Goal: Information Seeking & Learning: Learn about a topic

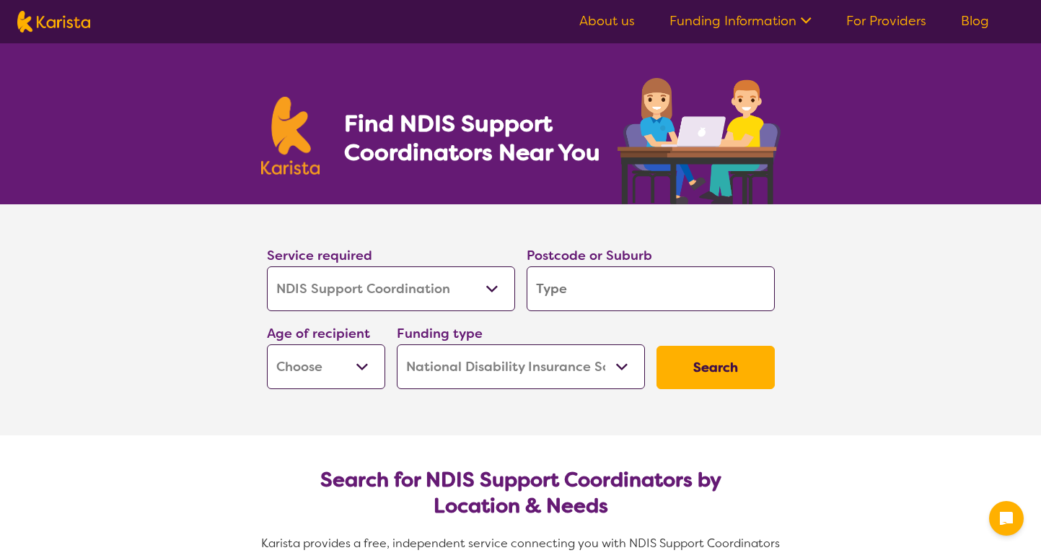
select select "NDIS Support Coordination"
select select "NDIS"
select select "NDIS Support Coordination"
select select "NDIS"
click at [603, 277] on input "search" at bounding box center [651, 288] width 248 height 45
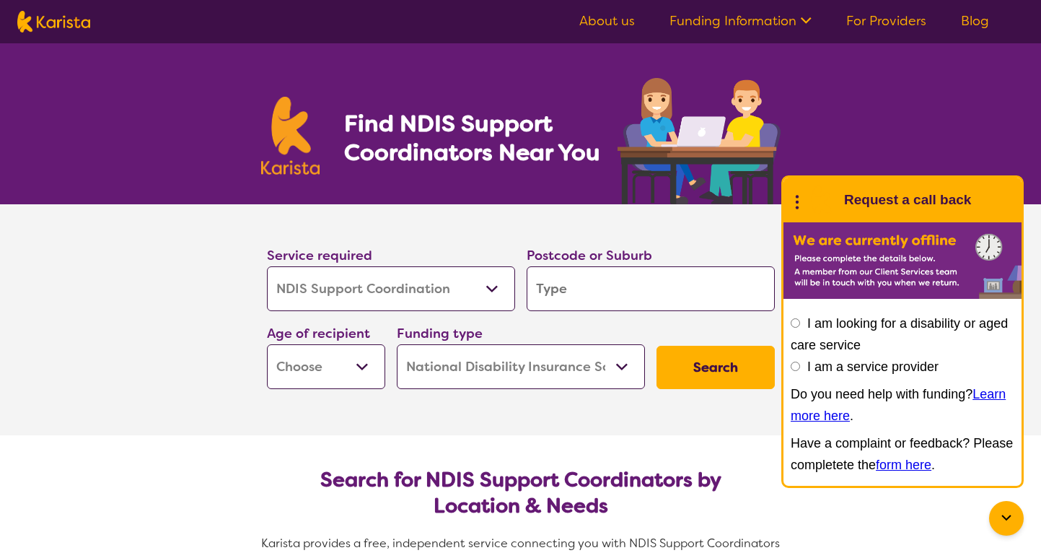
type input "4"
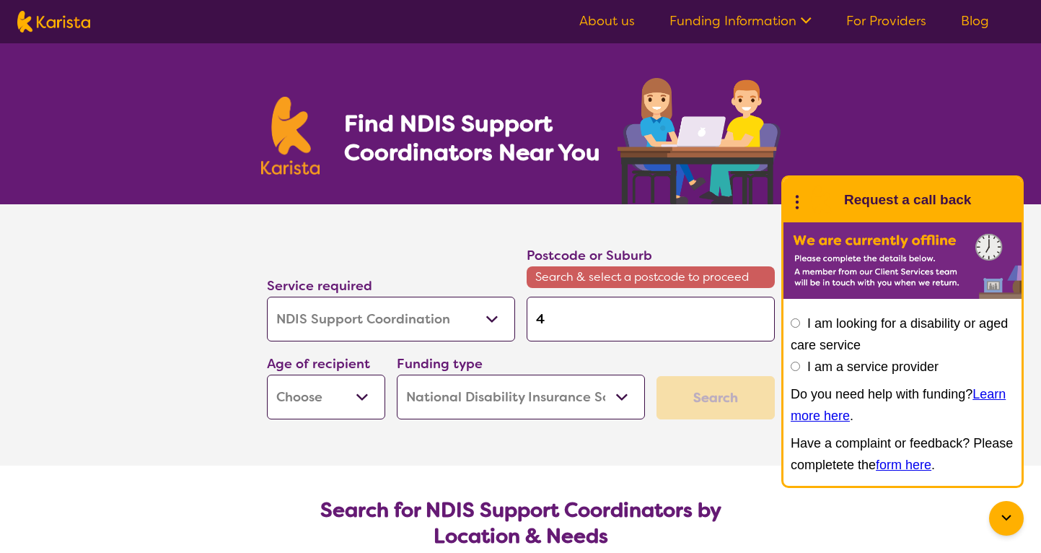
type input "42"
type input "421"
type input "4218"
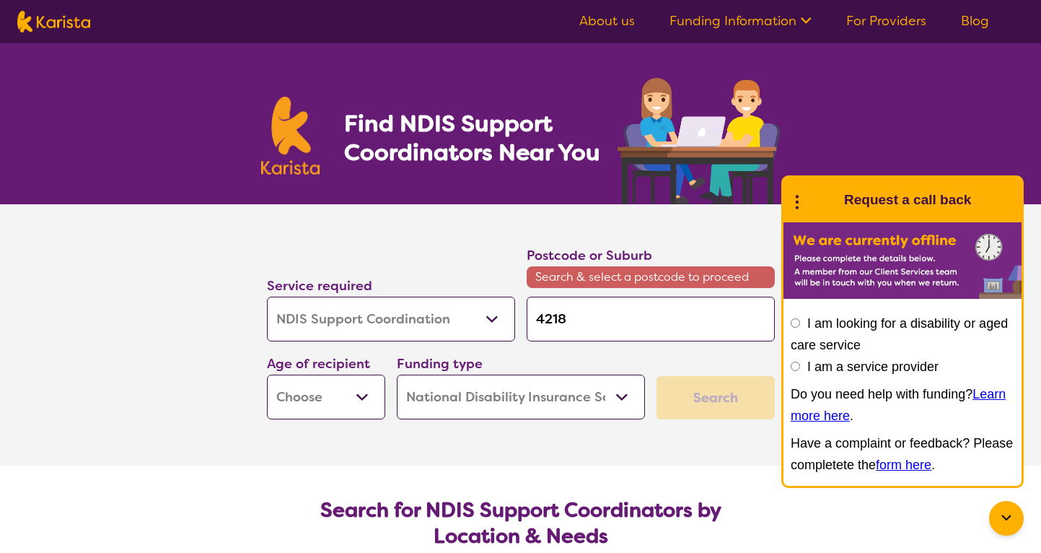
type input "4218"
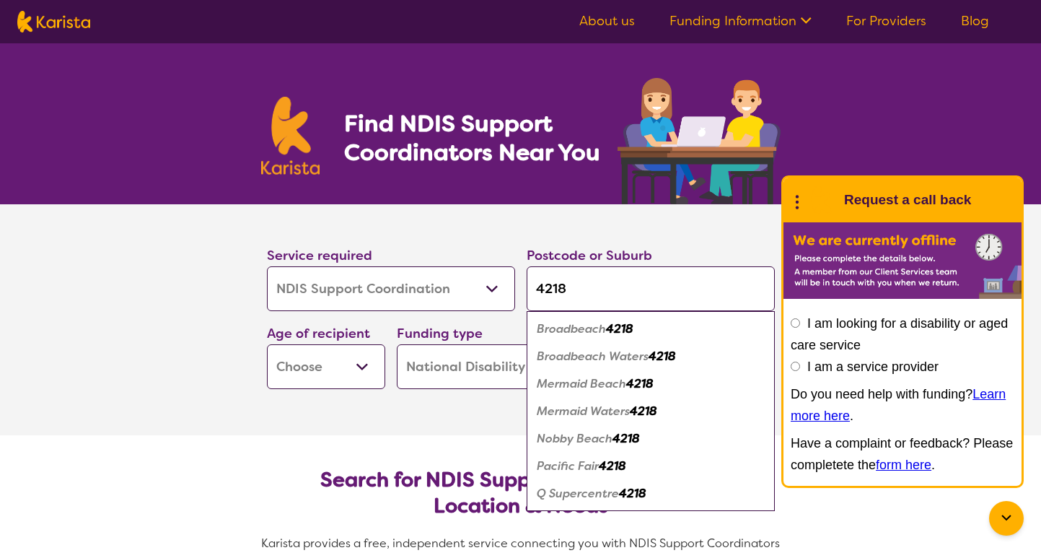
type input "421"
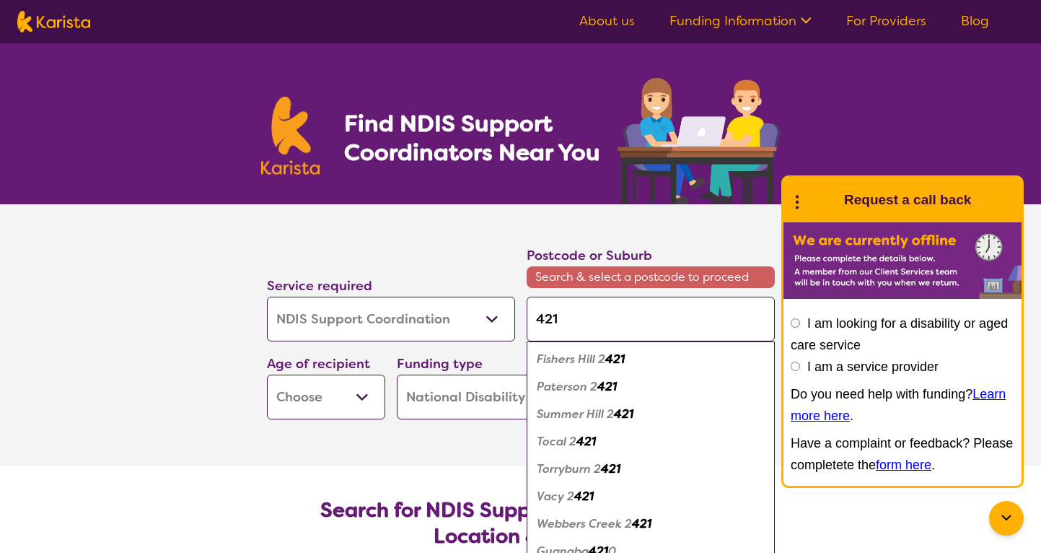
type input "42"
type input "426"
type input "42"
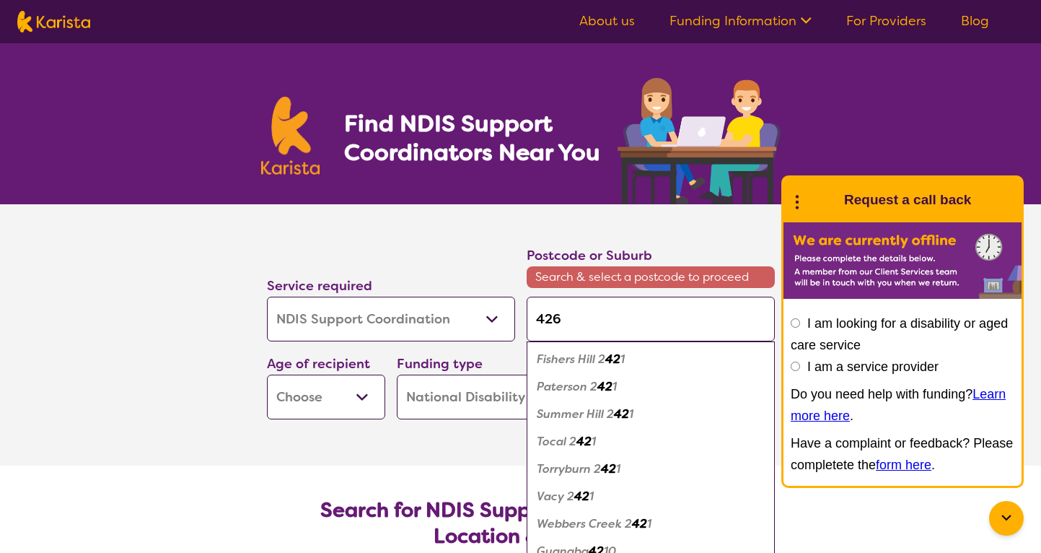
type input "42"
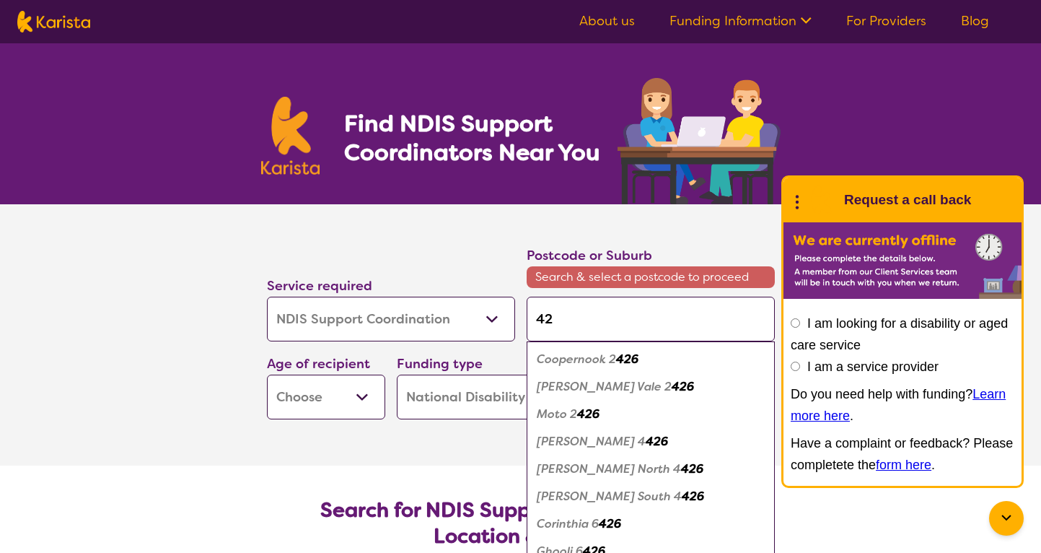
type input "421"
type input "4216"
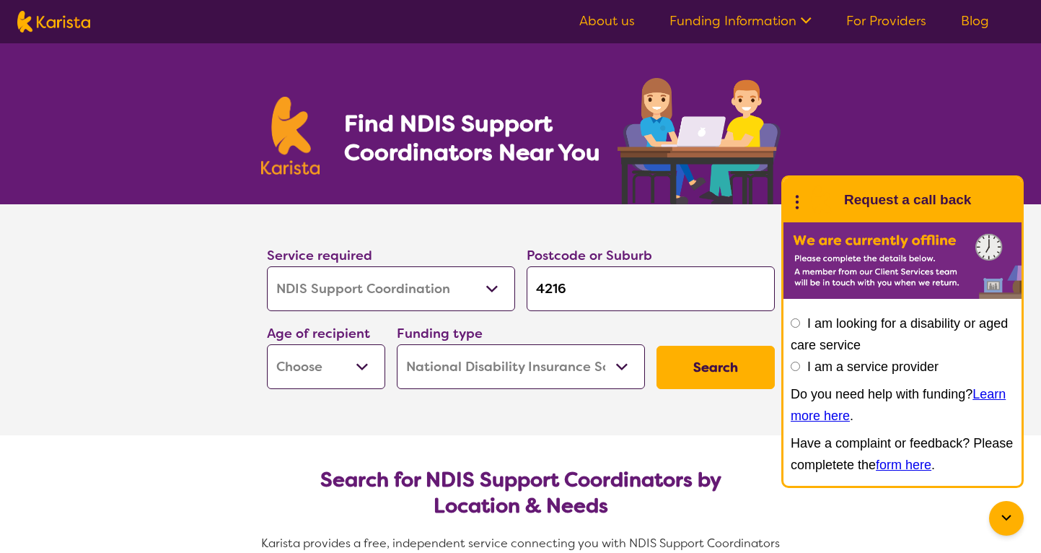
type input "421"
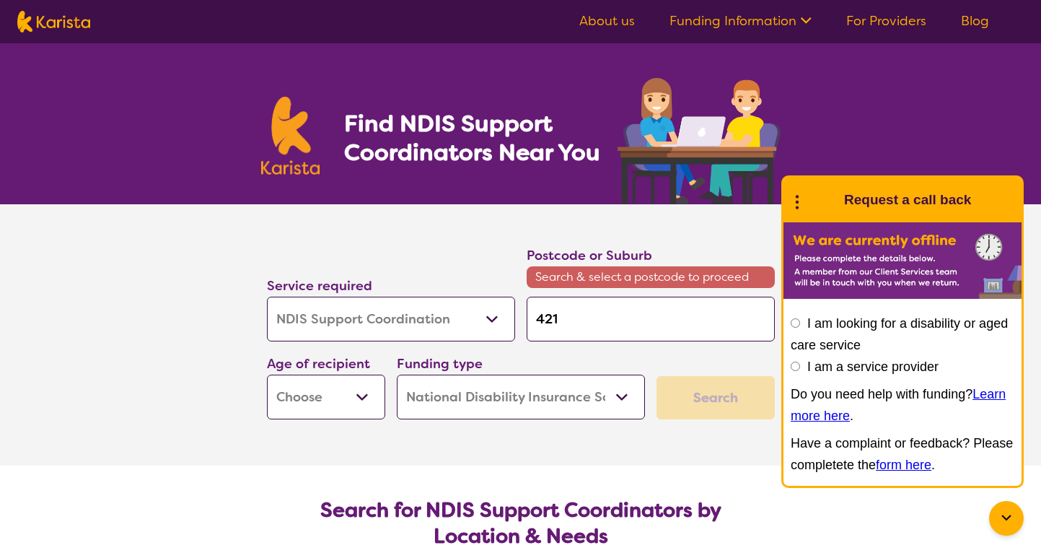
type input "4218"
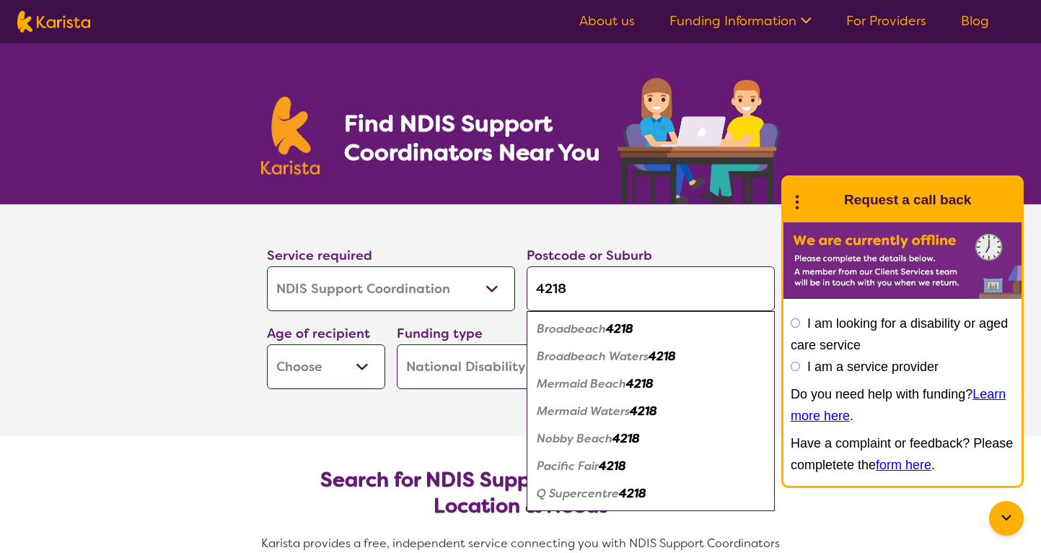
type input "4218"
click at [591, 413] on em "Mermaid Waters" at bounding box center [583, 410] width 93 height 15
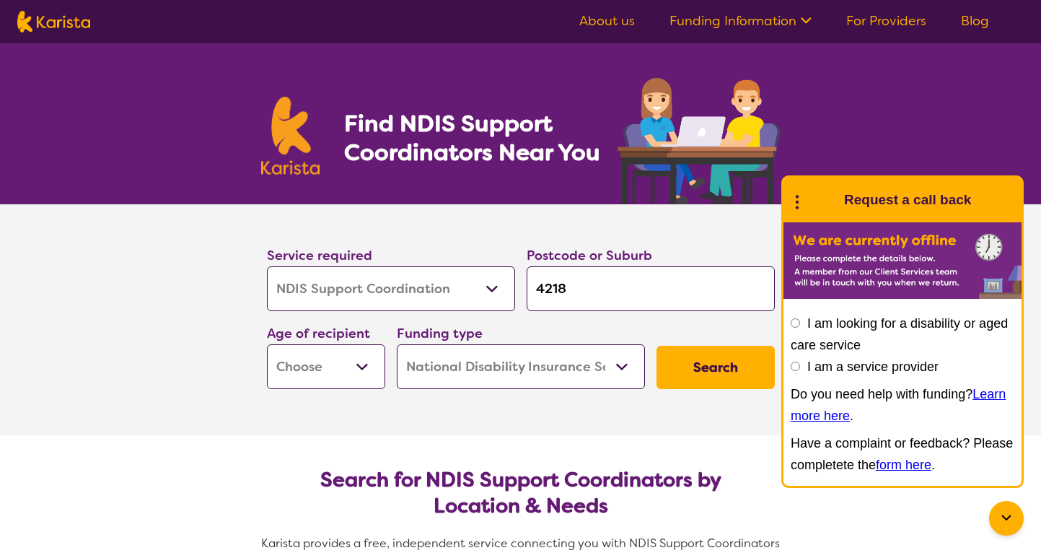
click at [604, 299] on input "4218" at bounding box center [651, 288] width 248 height 45
click at [621, 296] on input "4218" at bounding box center [651, 288] width 248 height 45
click at [327, 379] on select "Early Childhood - 0 to 9 Child - 10 to 11 Adolescent - 12 to 17 Adult - 18 to 6…" at bounding box center [326, 366] width 118 height 45
select select "AD"
click at [267, 344] on select "Early Childhood - 0 to 9 Child - 10 to 11 Adolescent - 12 to 17 Adult - 18 to 6…" at bounding box center [326, 366] width 118 height 45
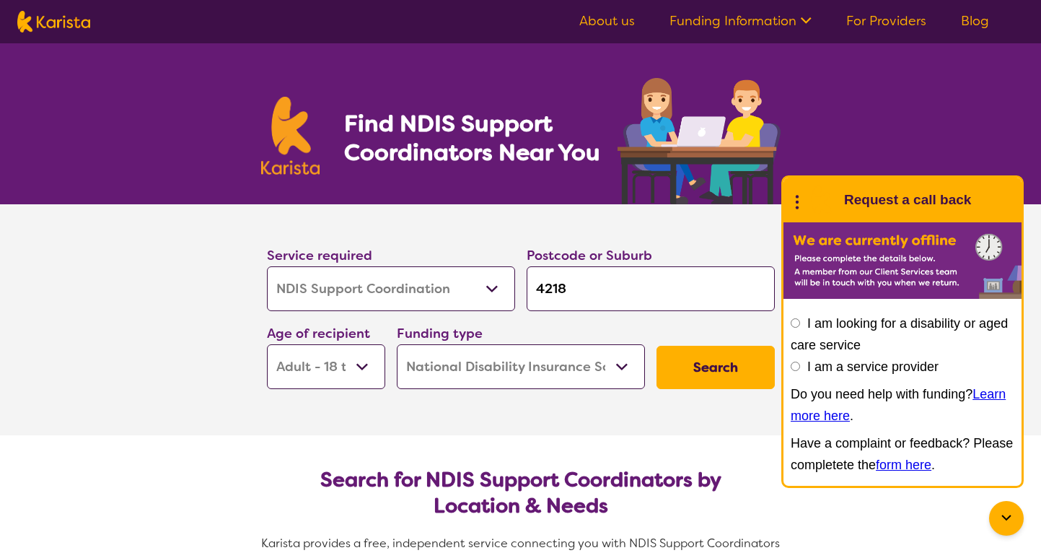
select select "AD"
click at [562, 368] on select "Home Care Package (HCP) National Disability Insurance Scheme (NDIS) I don't know" at bounding box center [521, 366] width 248 height 45
click at [397, 344] on select "Home Care Package (HCP) National Disability Insurance Scheme (NDIS) I don't know" at bounding box center [521, 366] width 248 height 45
click at [755, 361] on button "Search" at bounding box center [715, 367] width 118 height 43
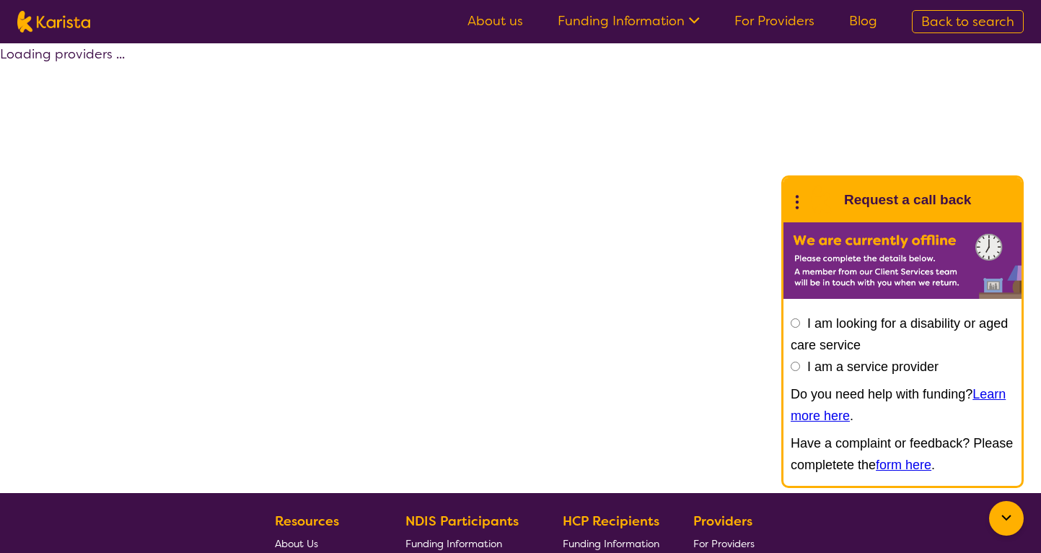
select select "by_score"
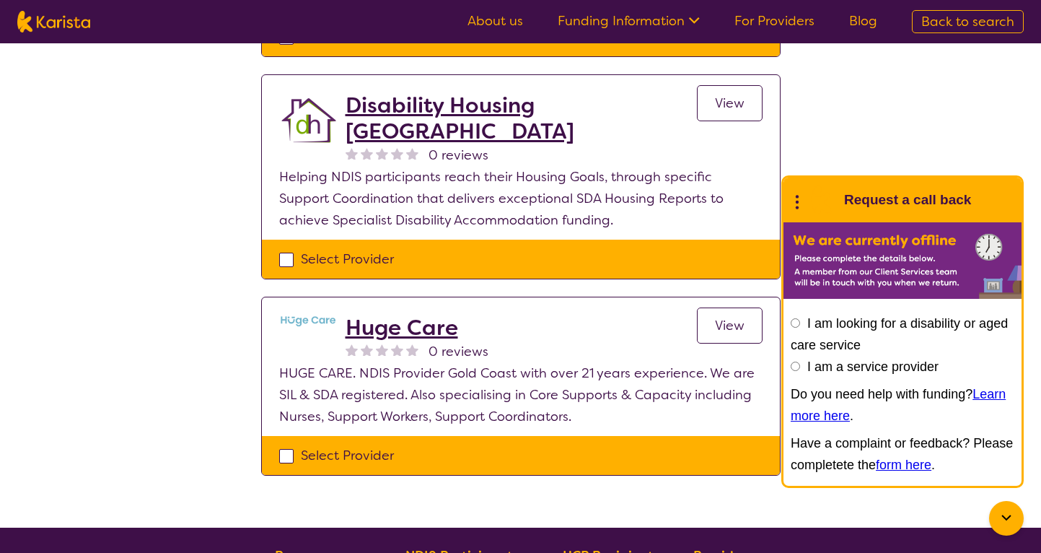
scroll to position [323, 0]
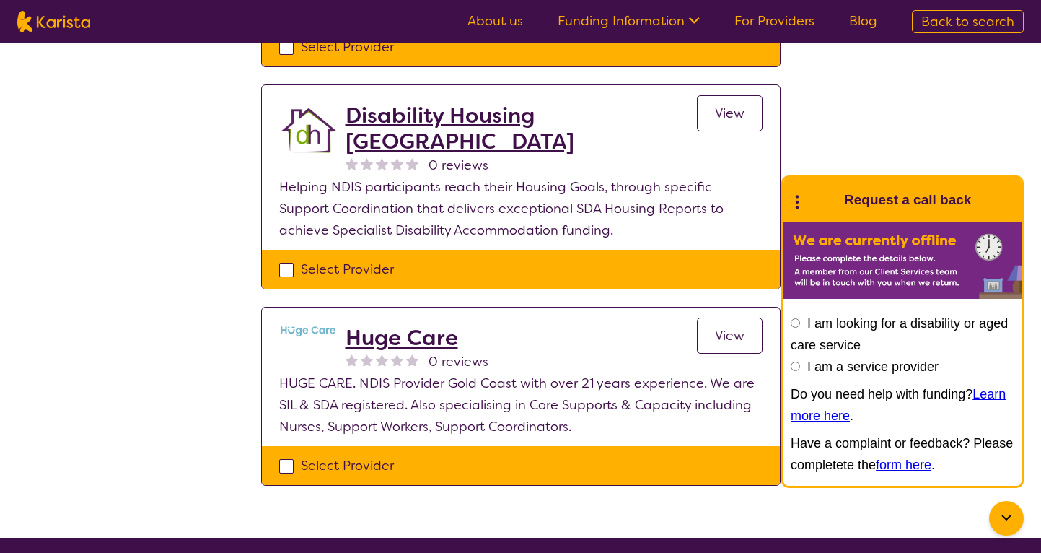
click at [795, 202] on icon at bounding box center [797, 200] width 19 height 22
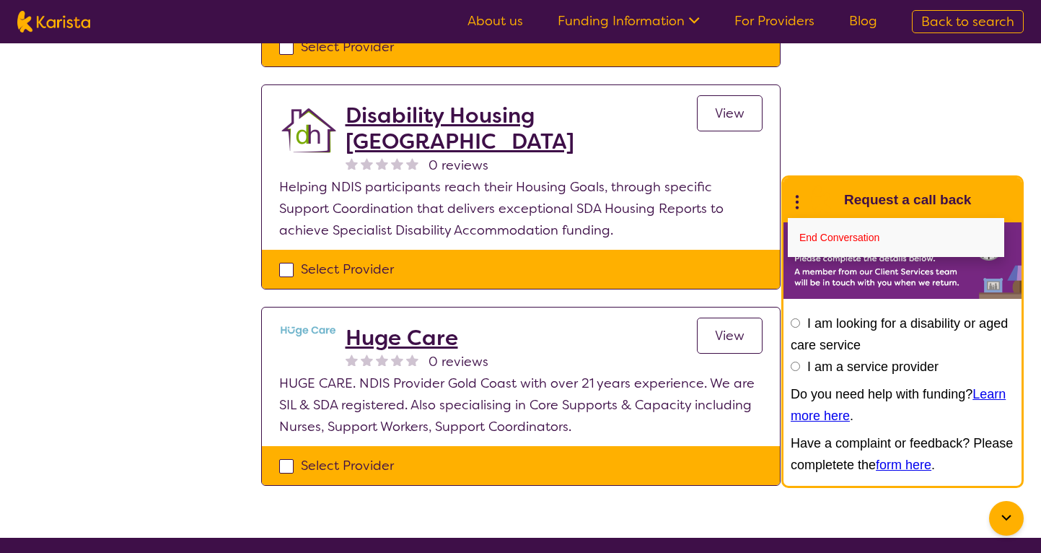
click at [797, 128] on div "Select one or more providers and click the 'NEXT' button to proceed 1 - 3 of 3 …" at bounding box center [520, 128] width 1041 height 817
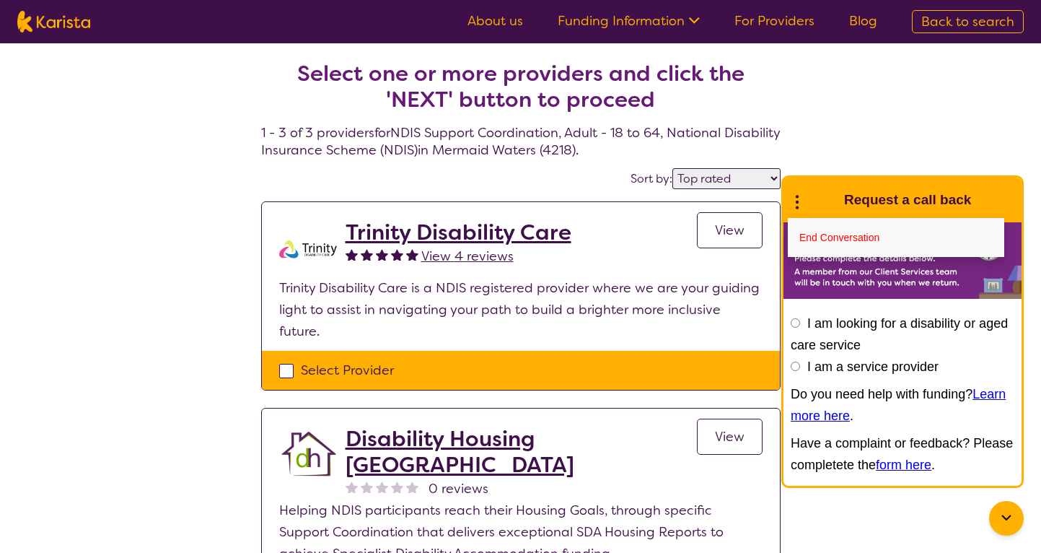
select select "NDIS Support Coordination"
select select "AD"
select select "NDIS"
select select "NDIS Support Coordination"
select select "AD"
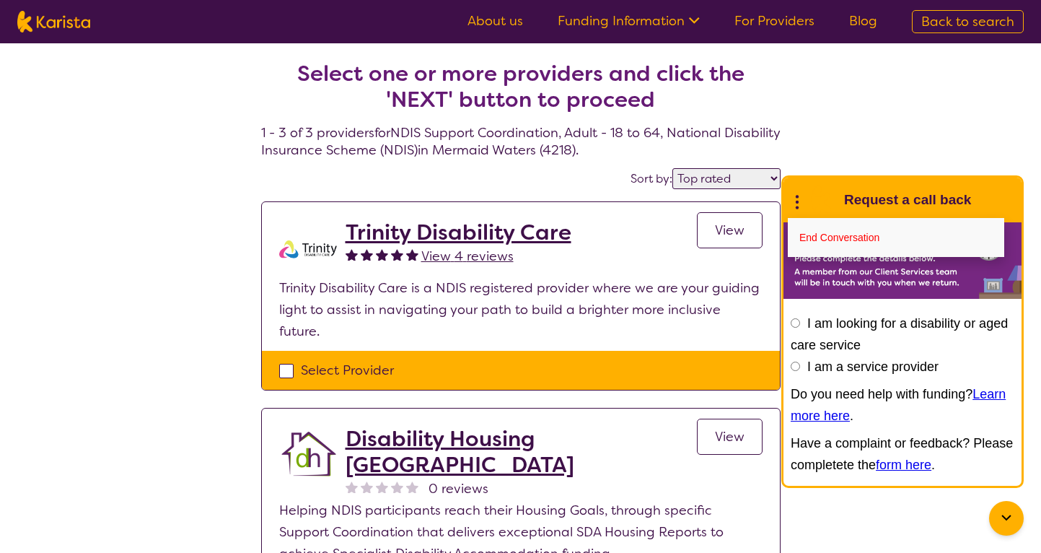
select select "NDIS"
